Goal: Go to known website: Access a specific website the user already knows

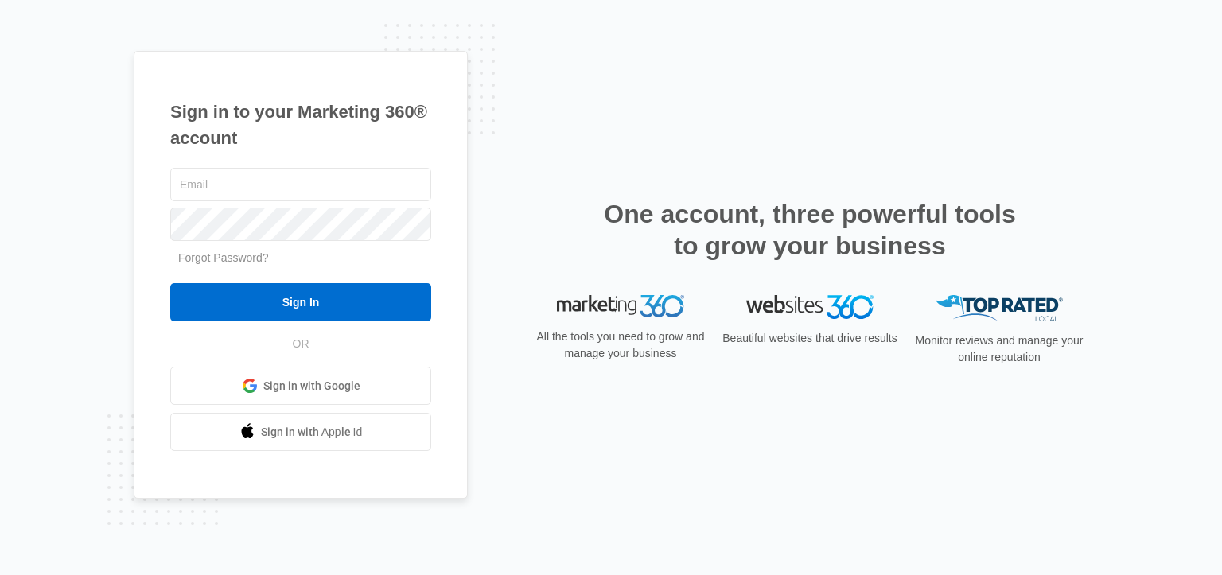
type input "[EMAIL_ADDRESS][DOMAIN_NAME]"
click at [286, 310] on input "Sign In" at bounding box center [300, 302] width 261 height 38
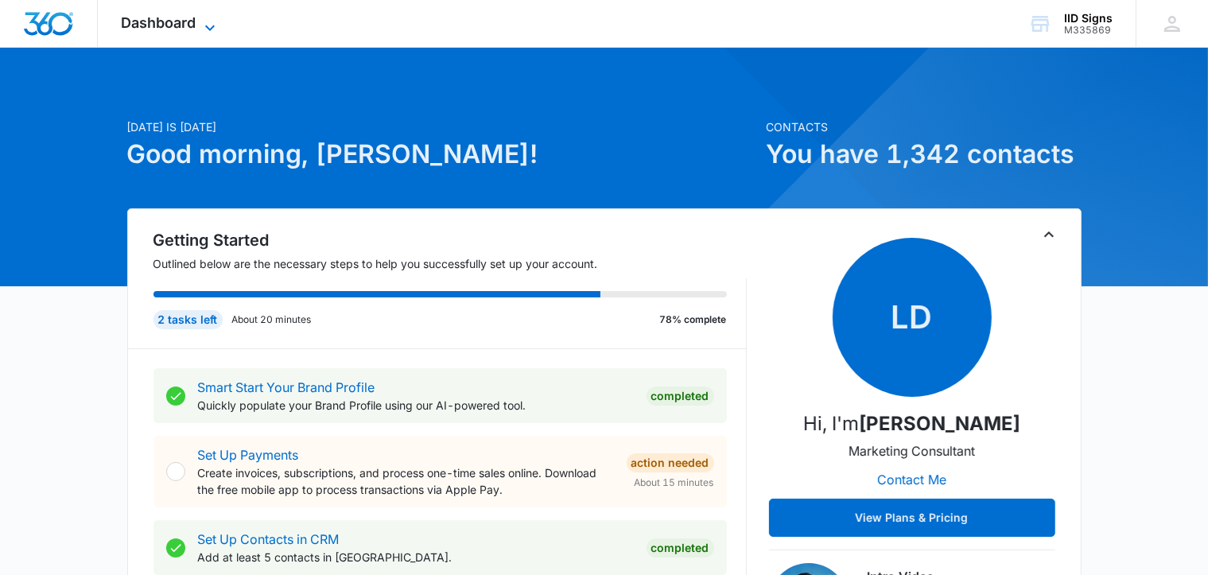
click at [212, 26] on icon at bounding box center [210, 28] width 10 height 6
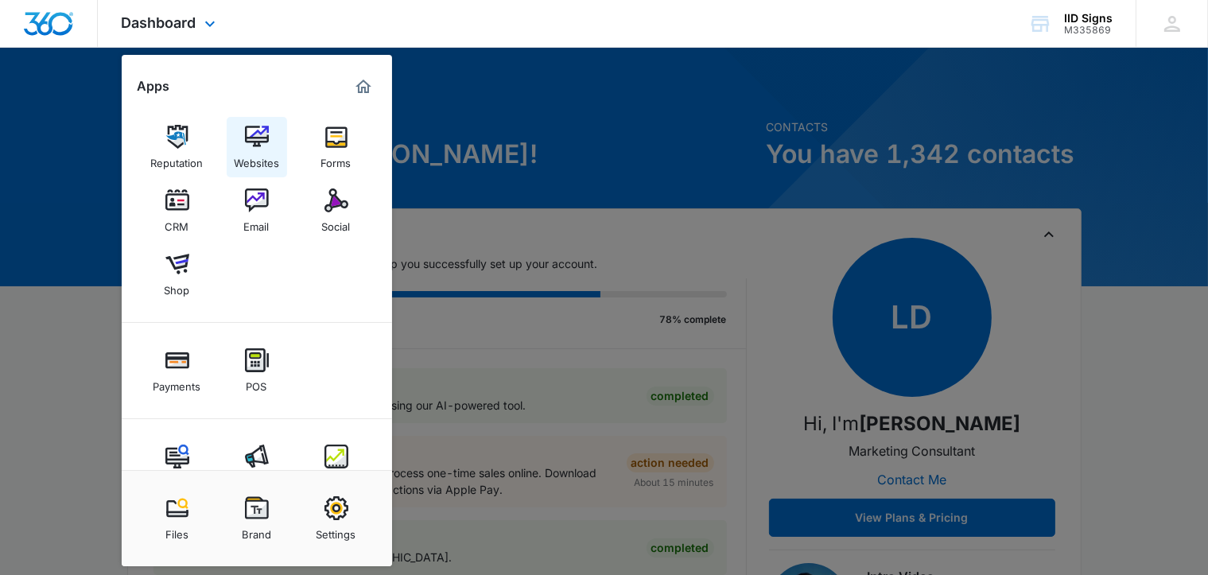
click at [255, 140] on img at bounding box center [257, 137] width 24 height 24
